Goal: Navigation & Orientation: Find specific page/section

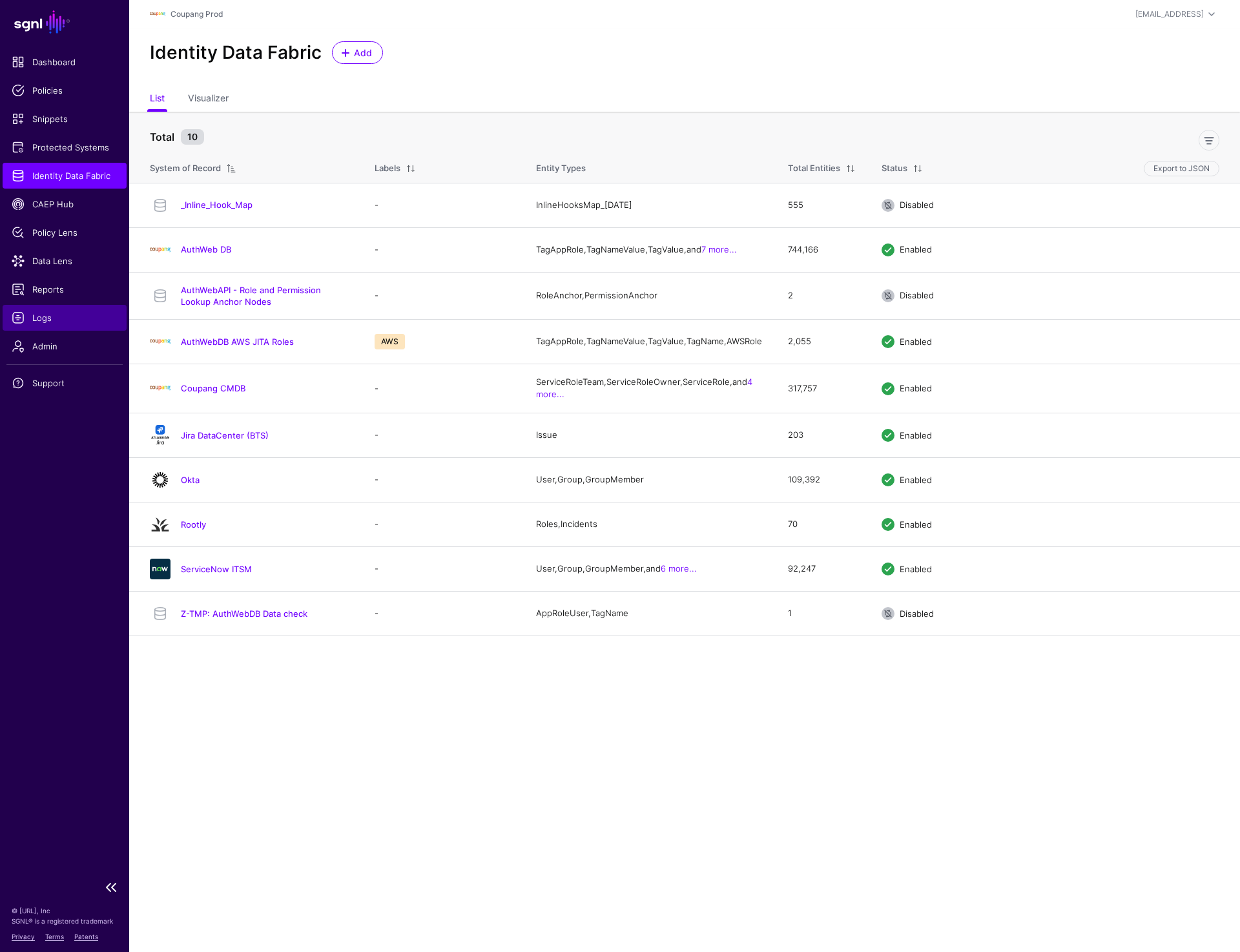
click at [46, 315] on span "Logs" at bounding box center [64, 318] width 106 height 13
click at [201, 251] on link "AuthWeb DB" at bounding box center [206, 249] width 50 height 11
click at [198, 393] on link "Coupang CMDB" at bounding box center [213, 388] width 65 height 11
click at [189, 490] on div "Okta" at bounding box center [249, 479] width 210 height 21
click at [189, 485] on link "Okta" at bounding box center [190, 479] width 19 height 11
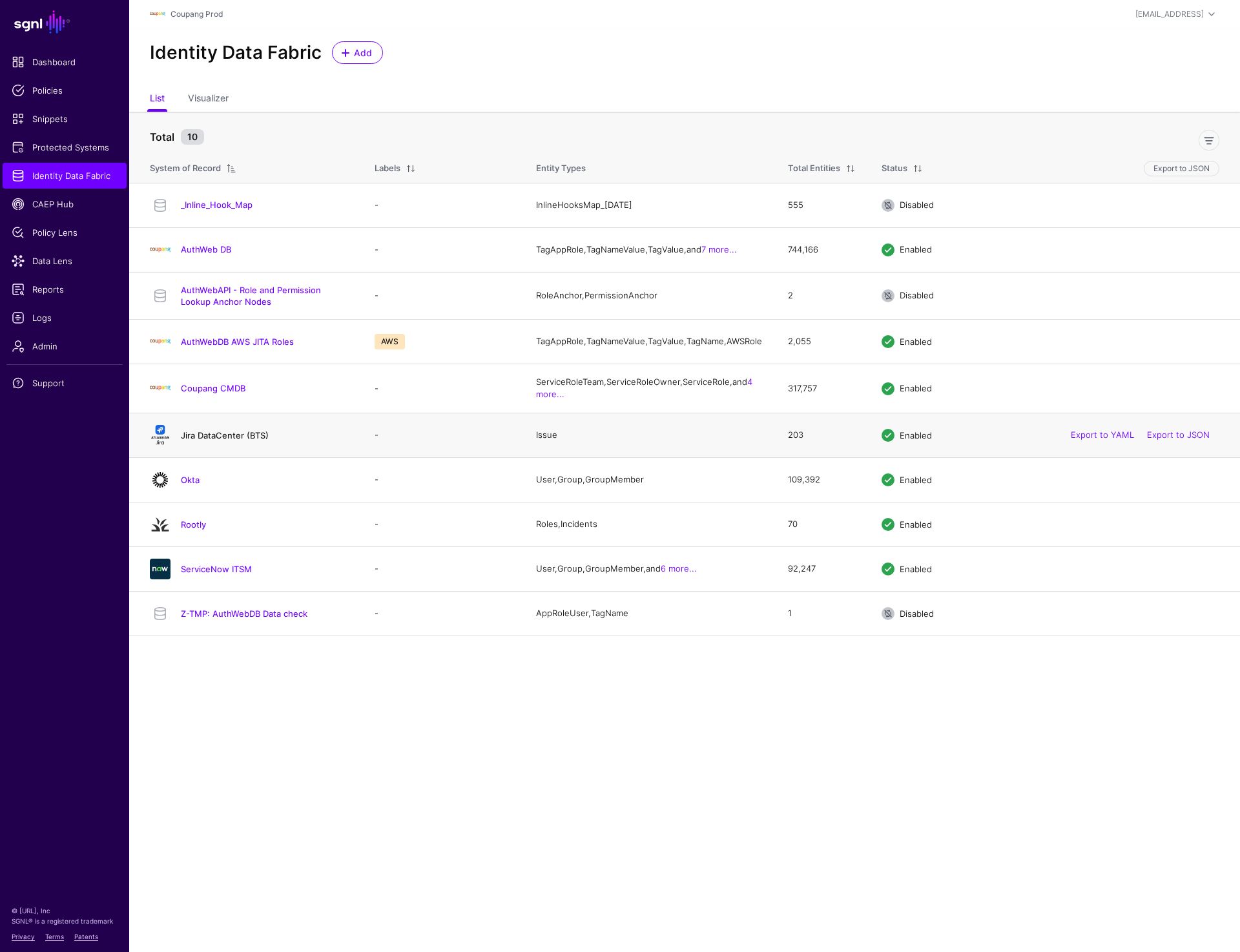
click at [206, 441] on link "Jira DataCenter (BTS)" at bounding box center [224, 435] width 88 height 11
click at [211, 391] on h4 "Coupang CMDB" at bounding box center [265, 388] width 168 height 12
click at [211, 393] on link "Coupang CMDB" at bounding box center [213, 388] width 65 height 11
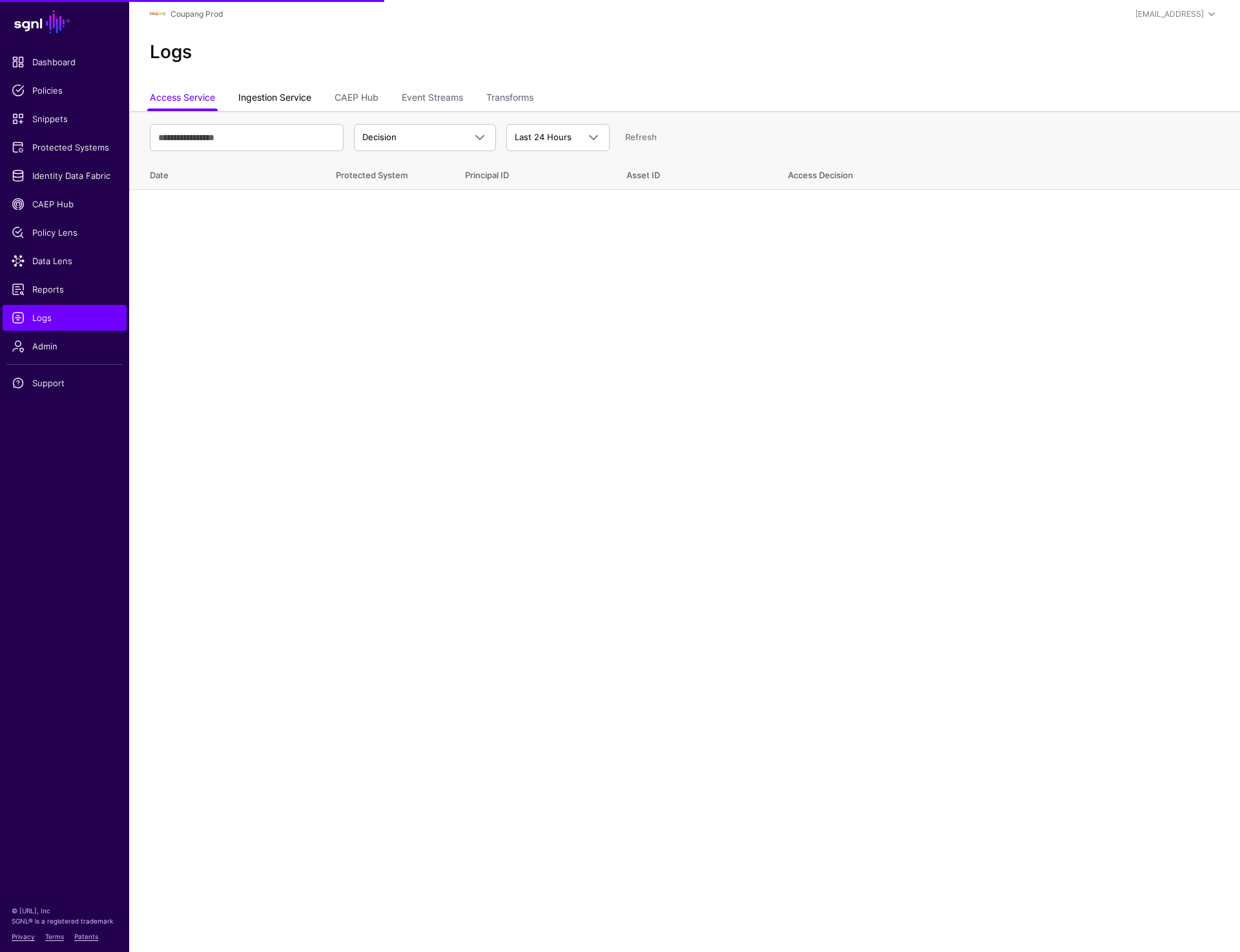
click at [271, 95] on link "Ingestion Service" at bounding box center [275, 99] width 73 height 25
click at [451, 130] on span "Ingestion Started" at bounding box center [425, 137] width 125 height 16
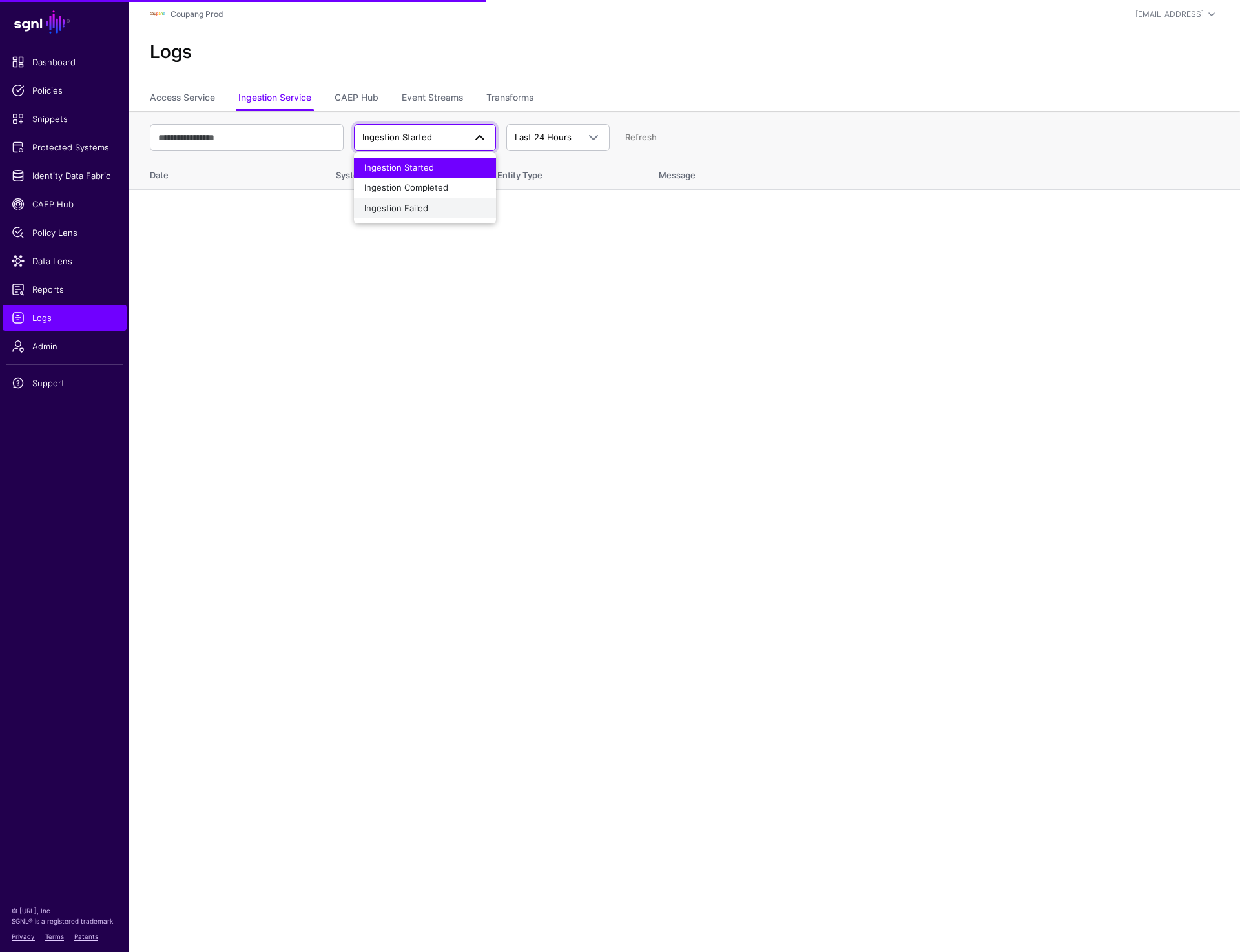
click at [431, 207] on div "Ingestion Failed" at bounding box center [425, 209] width 122 height 13
